Goal: Information Seeking & Learning: Learn about a topic

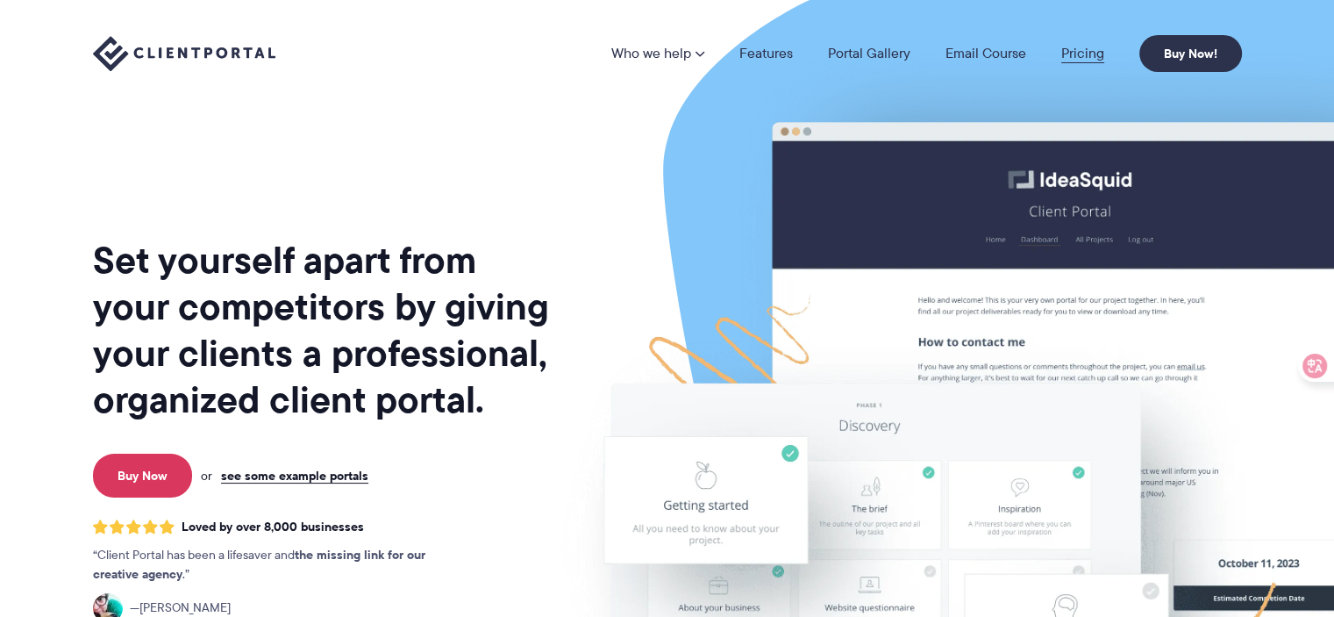
click at [1084, 55] on link "Pricing" at bounding box center [1083, 53] width 43 height 14
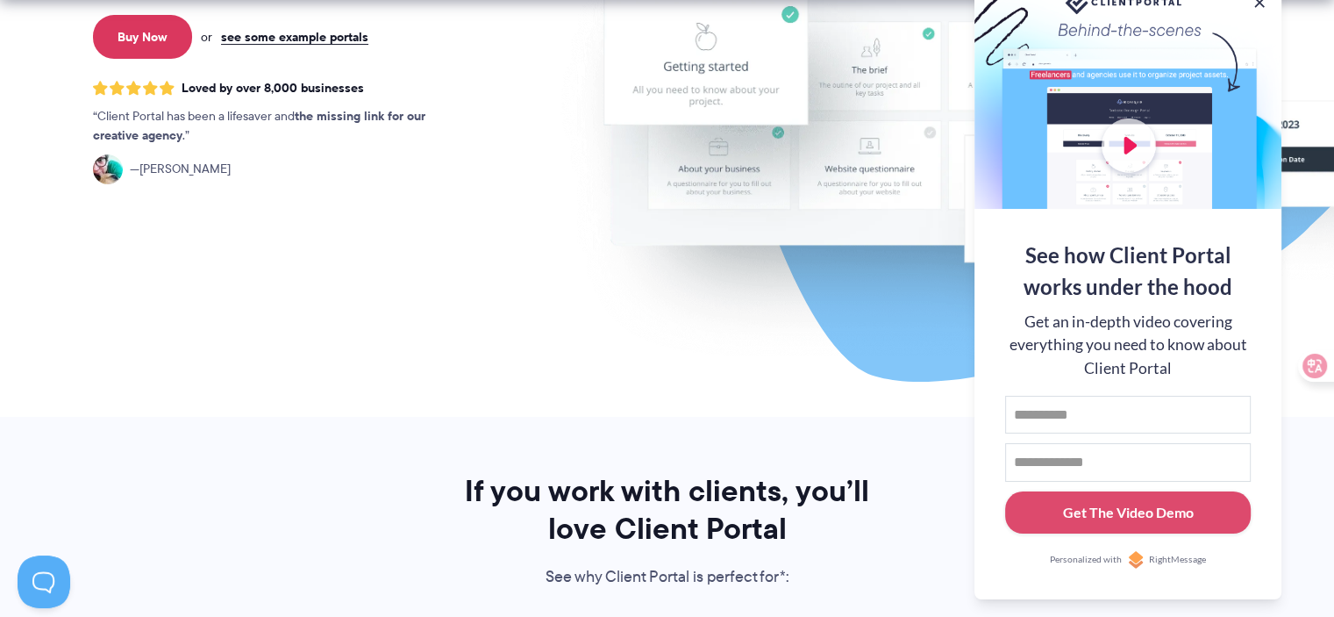
scroll to position [614, 0]
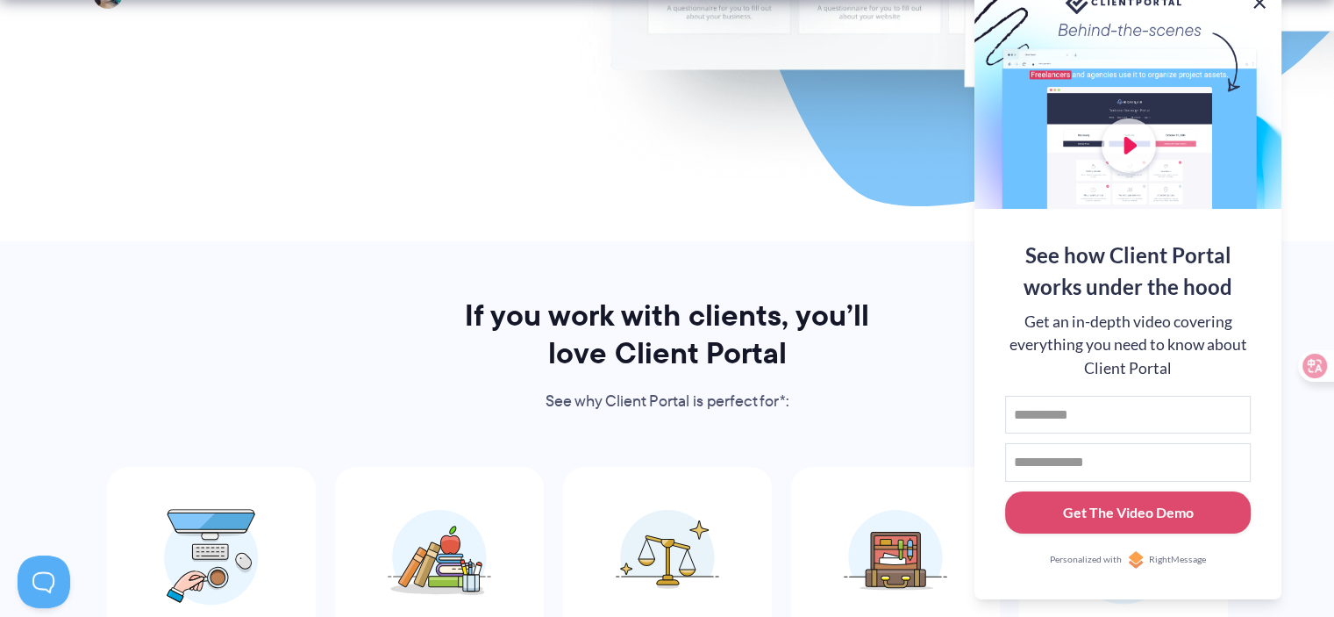
click at [1256, 6] on button at bounding box center [1259, 2] width 21 height 21
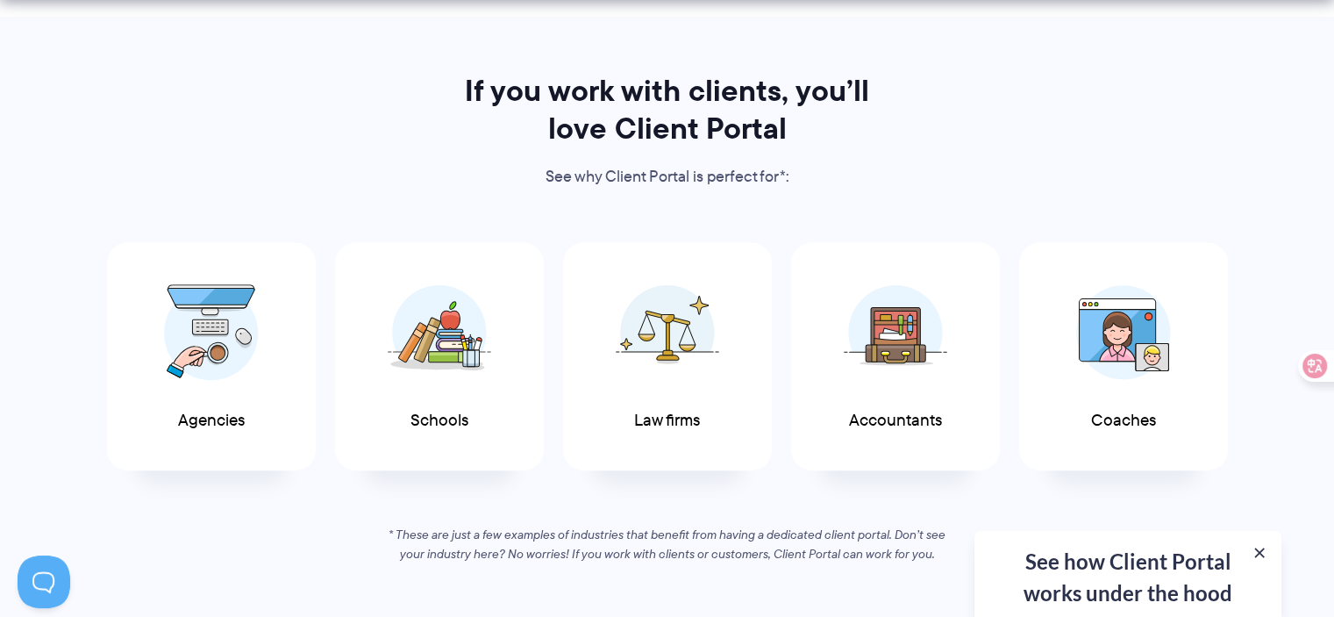
scroll to position [965, 0]
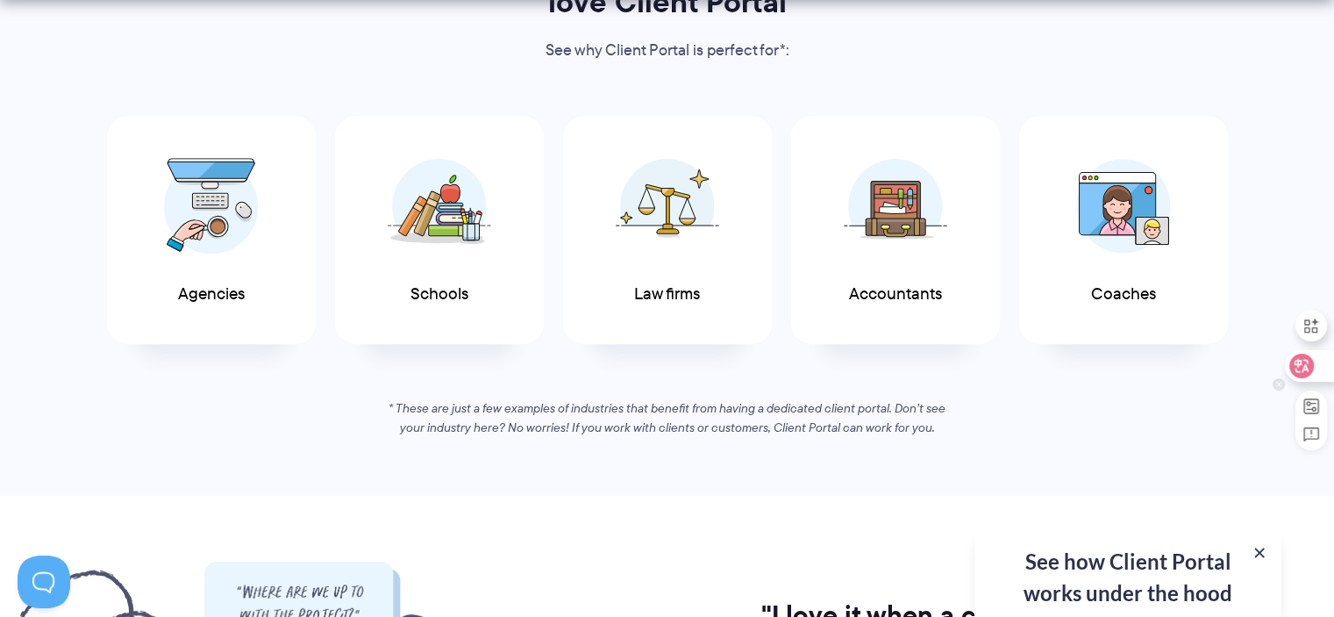
click at [1320, 375] on div at bounding box center [1308, 366] width 47 height 32
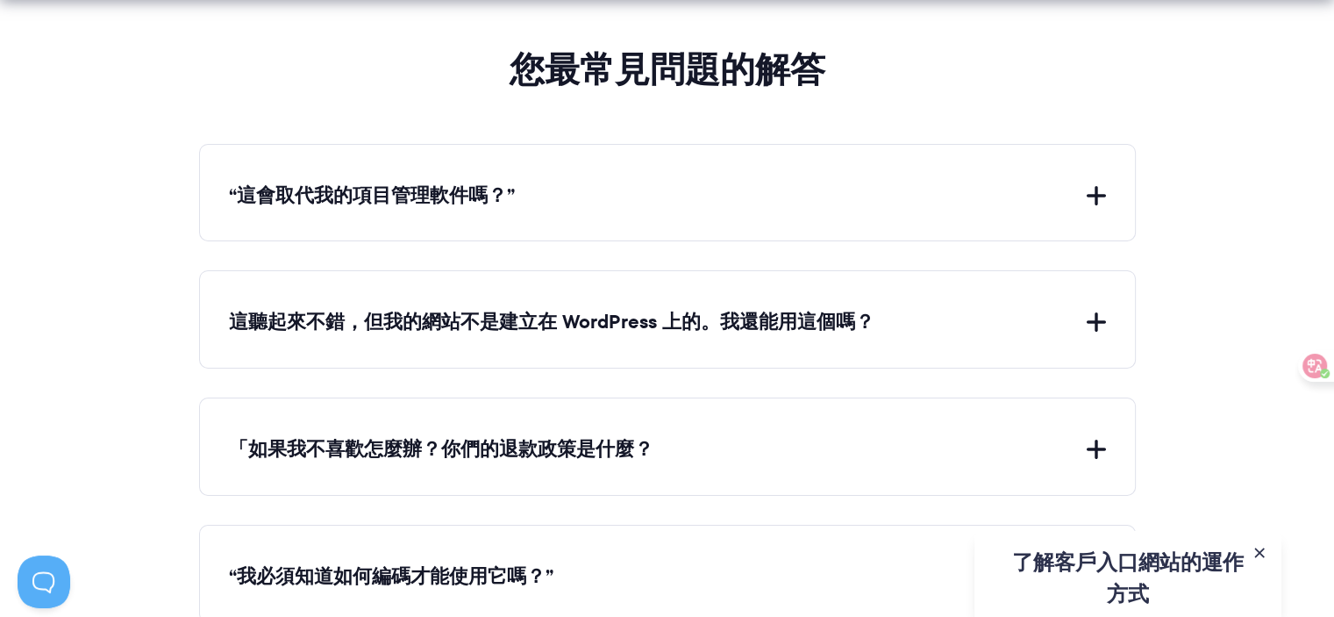
scroll to position [6229, 0]
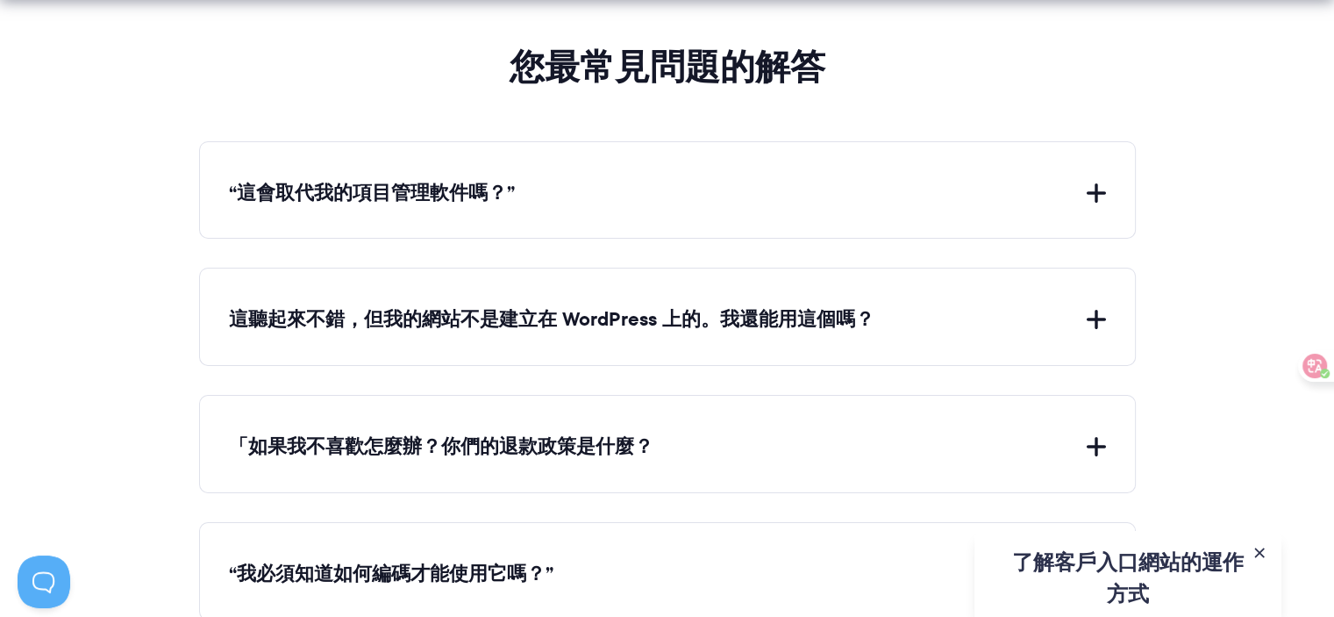
click at [931, 331] on div "這聽起來不錯，但我的網站不是建立在 WordPress 上的。我還能用這個嗎？ Because Client Portal is a WordPress pl…" at bounding box center [667, 317] width 937 height 98
click at [1062, 309] on button "這聽起來不錯，但我的網站不是建立在 WordPress 上的。我還能用這個嗎？" at bounding box center [667, 319] width 877 height 27
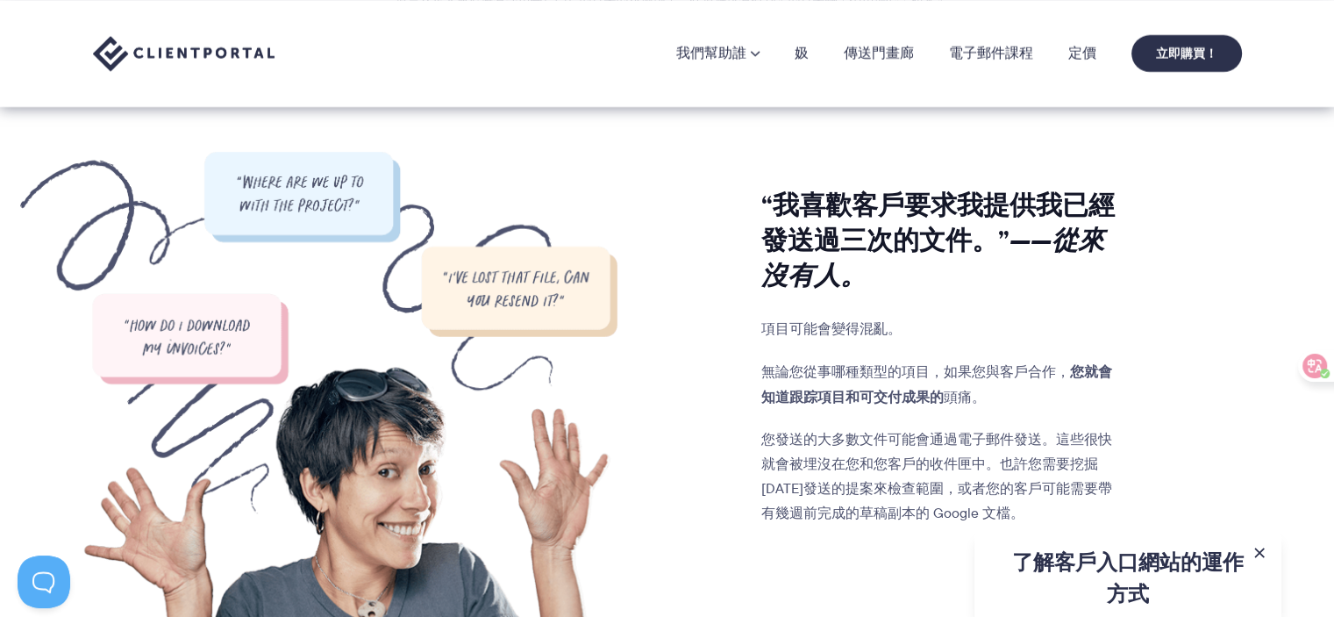
scroll to position [936, 0]
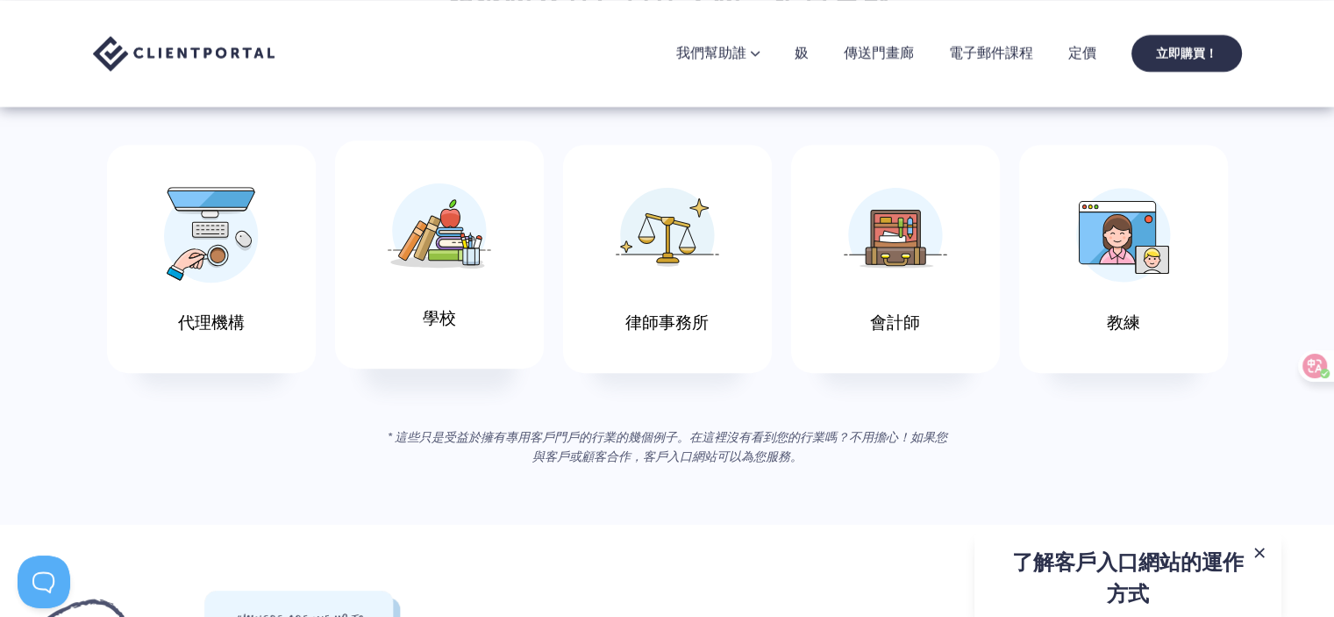
click at [468, 266] on img at bounding box center [440, 230] width 104 height 96
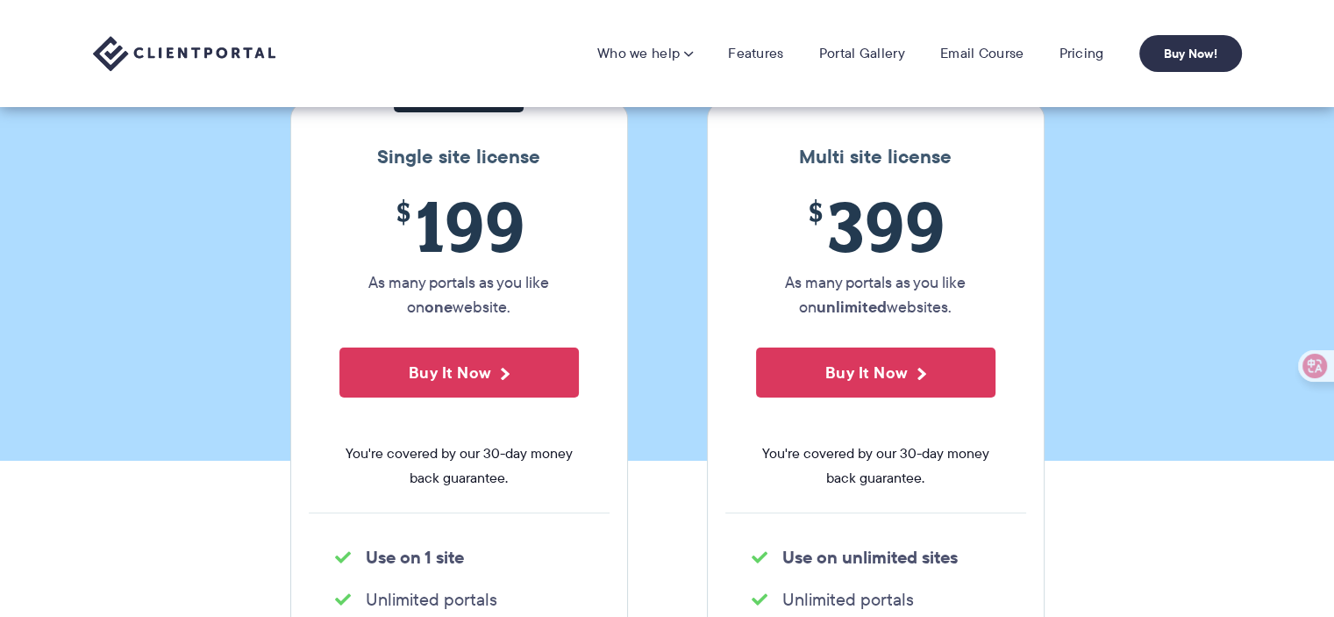
scroll to position [175, 0]
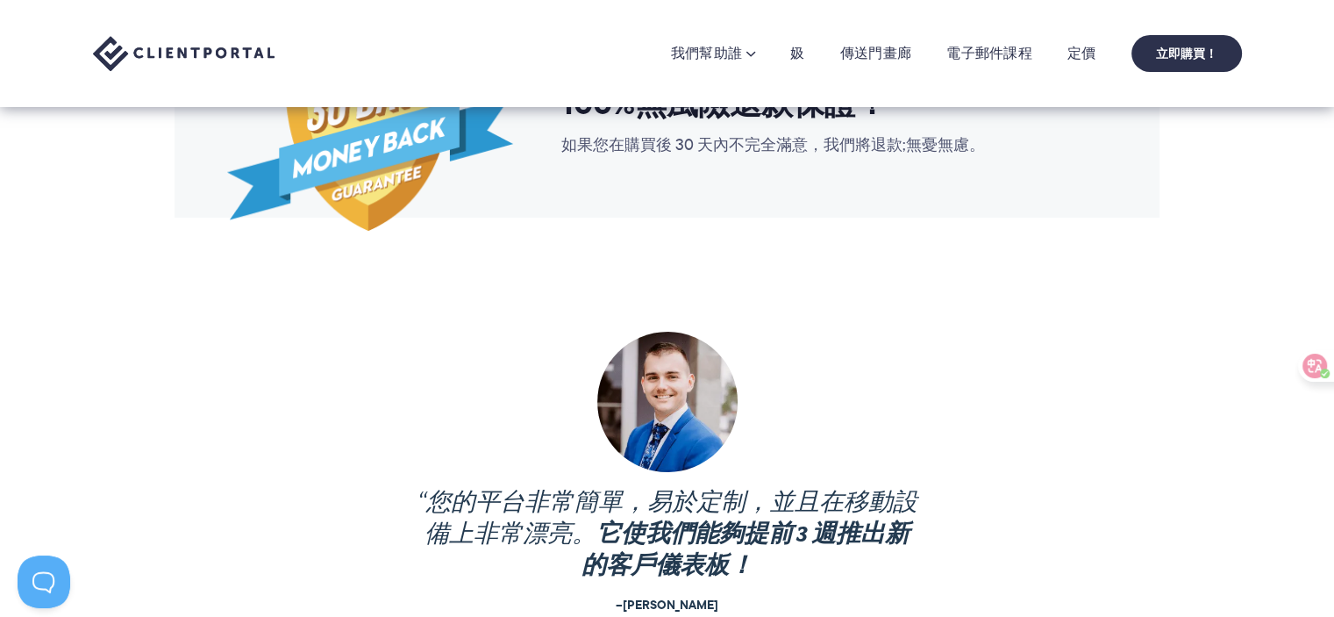
scroll to position [2281, 0]
